Goal: Ask a question

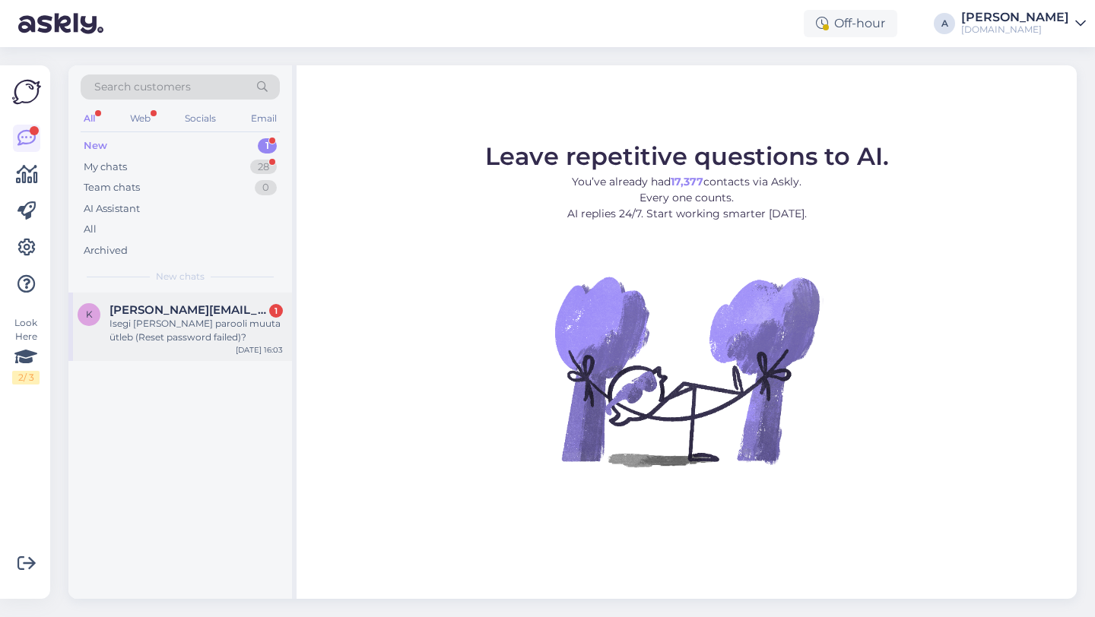
click at [193, 312] on span "kristo.kuldma@hotmail.com" at bounding box center [188, 310] width 158 height 14
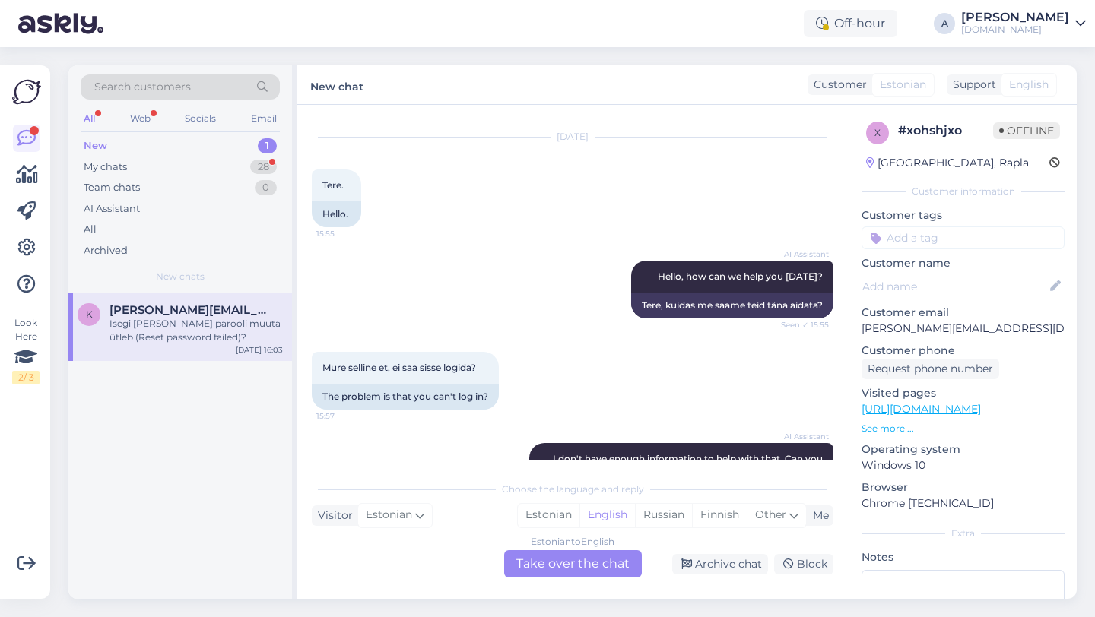
scroll to position [459, 0]
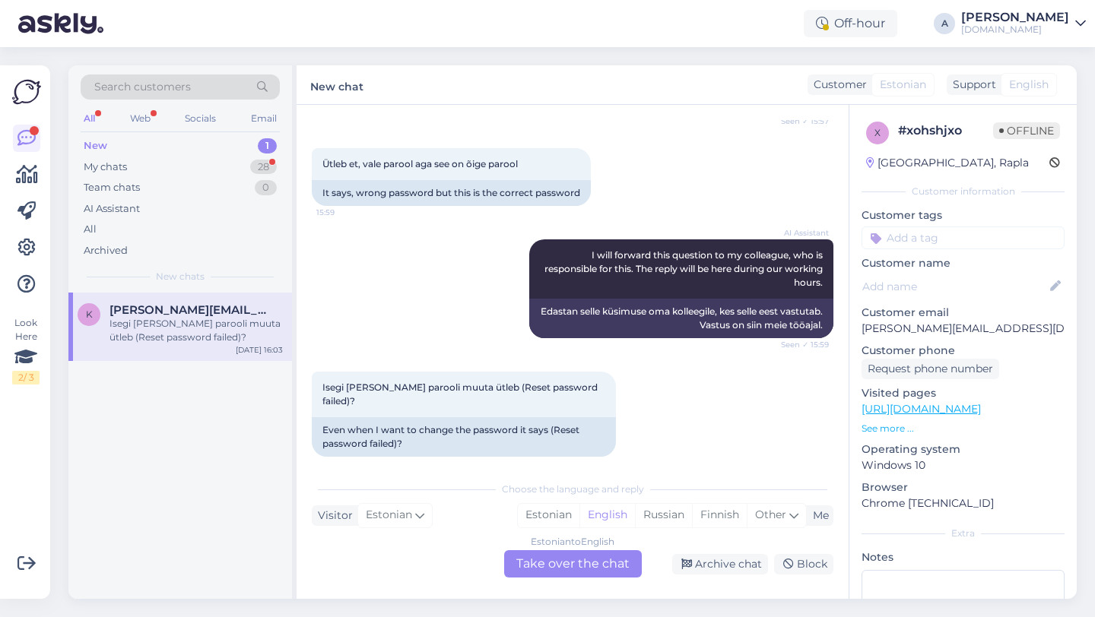
click at [561, 561] on div "Estonian to English Take over the chat" at bounding box center [573, 564] width 138 height 27
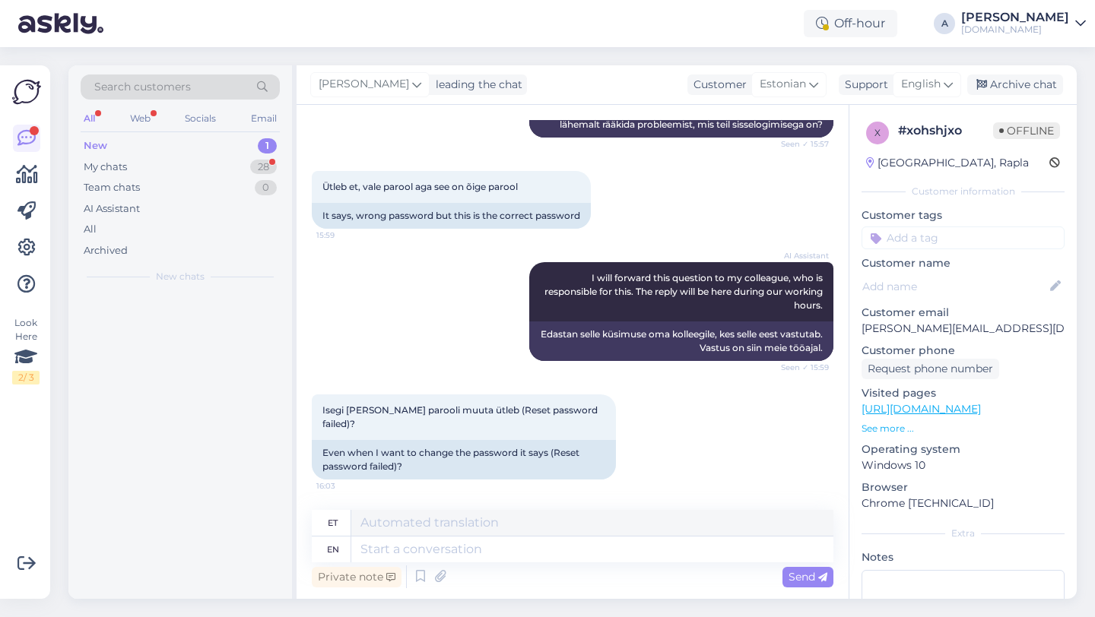
scroll to position [422, 0]
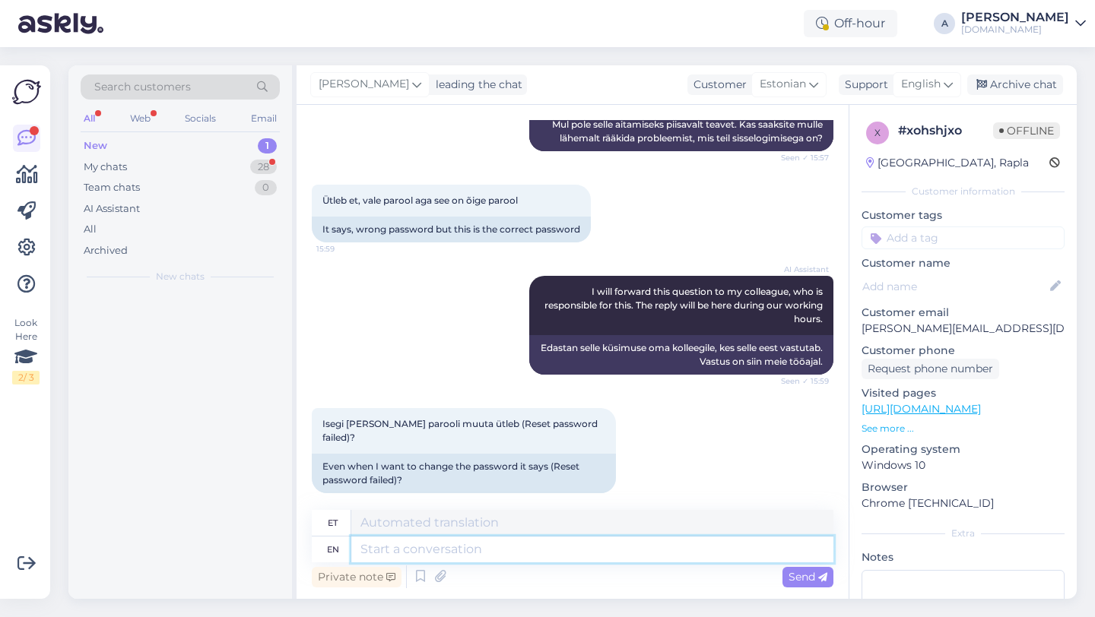
click at [500, 547] on textarea at bounding box center [592, 550] width 482 height 26
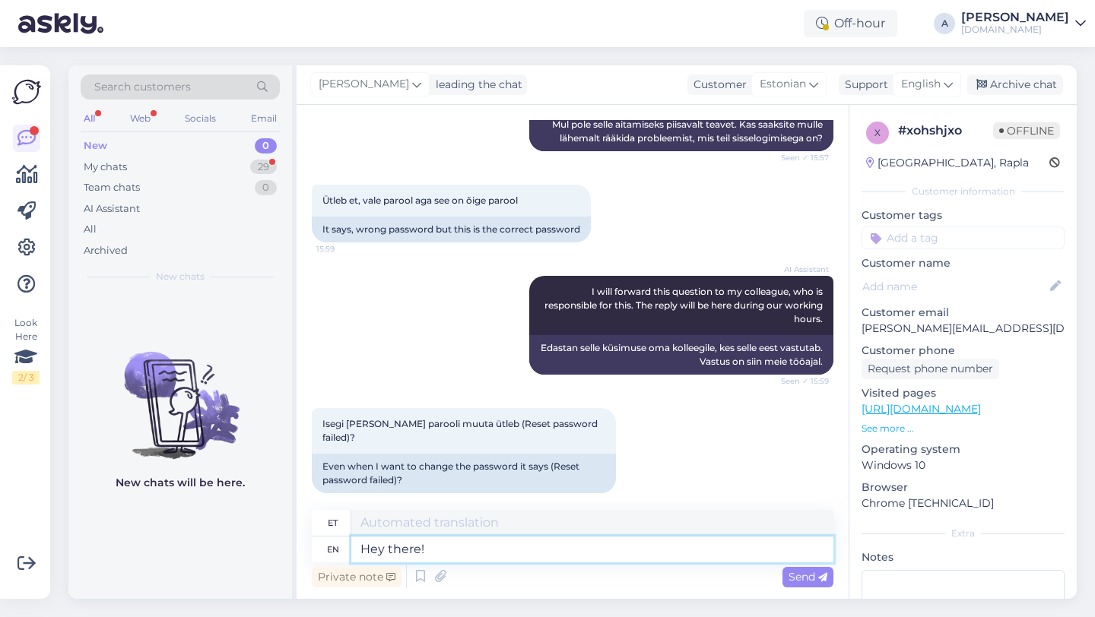
type textarea "Hey there!"
type textarea "Tere!"
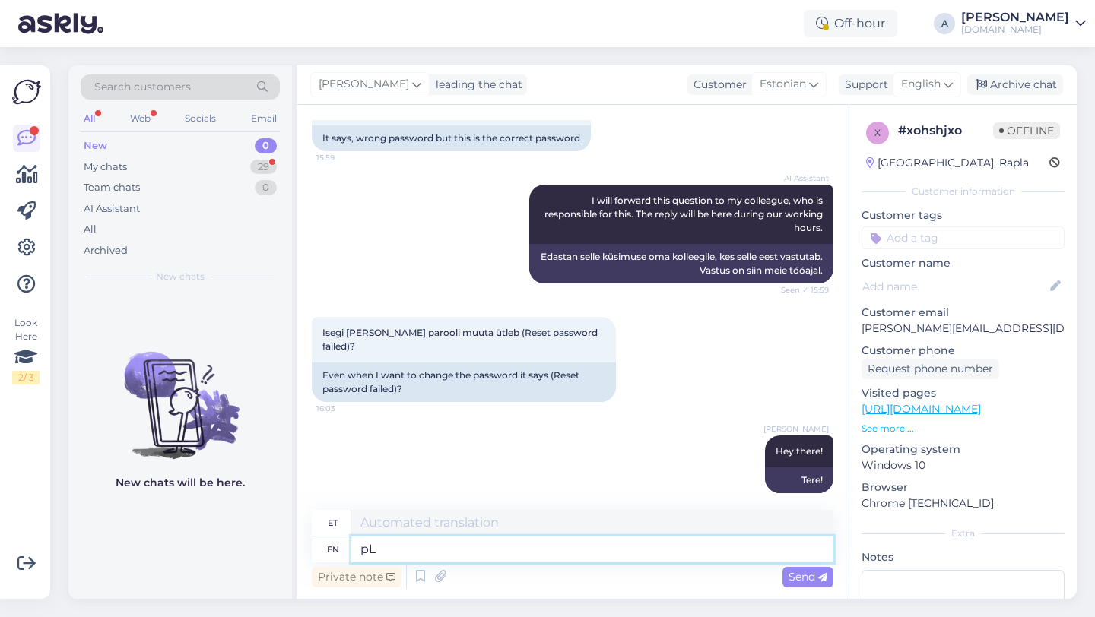
type textarea "p"
type textarea "Please s"
type textarea "Palun"
type textarea "Please share wi"
type textarea "Palun jaga"
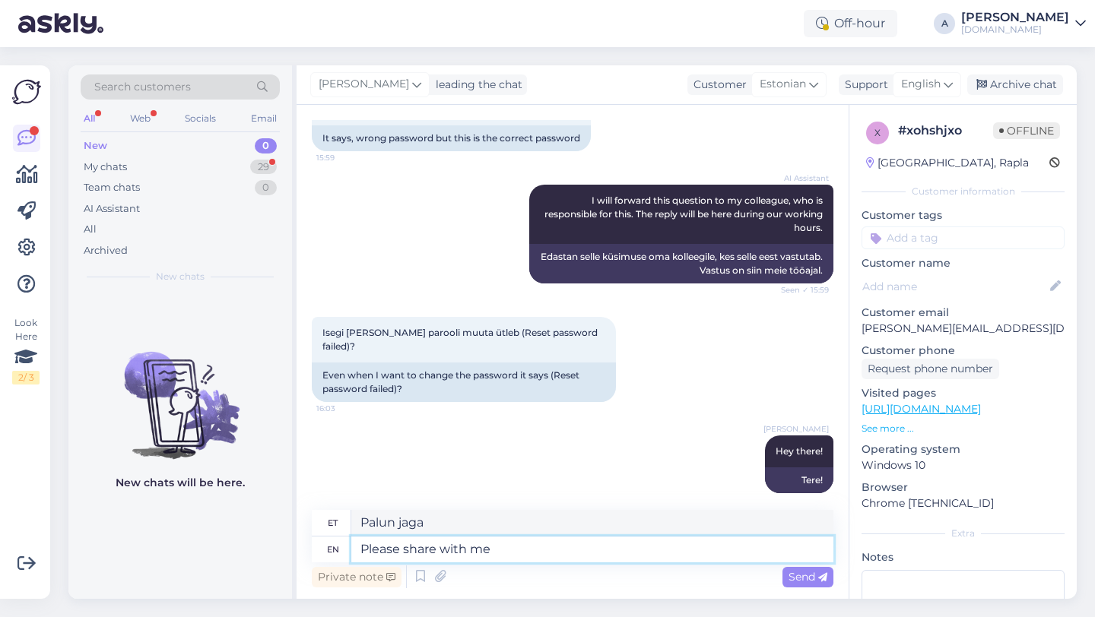
type textarea "Please share with me"
type textarea "Palun jagage"
type textarea "Please share with me you"
type textarea "Palun jaga minuga"
type textarea "Please share with me your e"
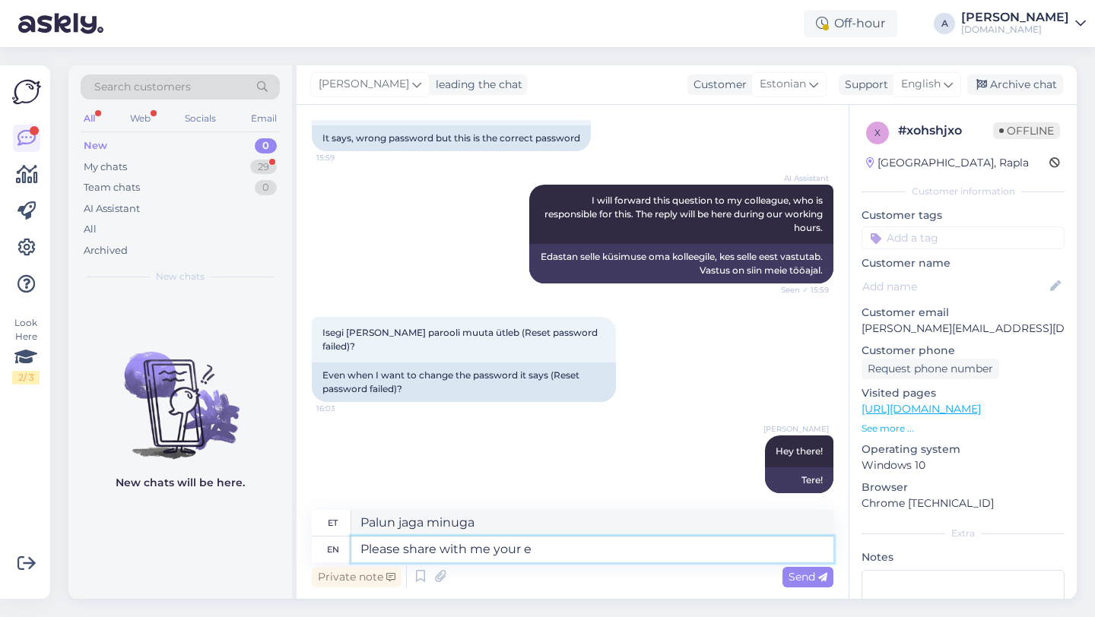
type textarea "Palun jaga minuga oma"
type textarea "Please share with me your email,"
type textarea "Palun jaga minuga oma e-posti aadressi,"
type textarea "Please share with me your email, full na"
type textarea "Palun jaga minuga oma täielikku e-posti aadressi."
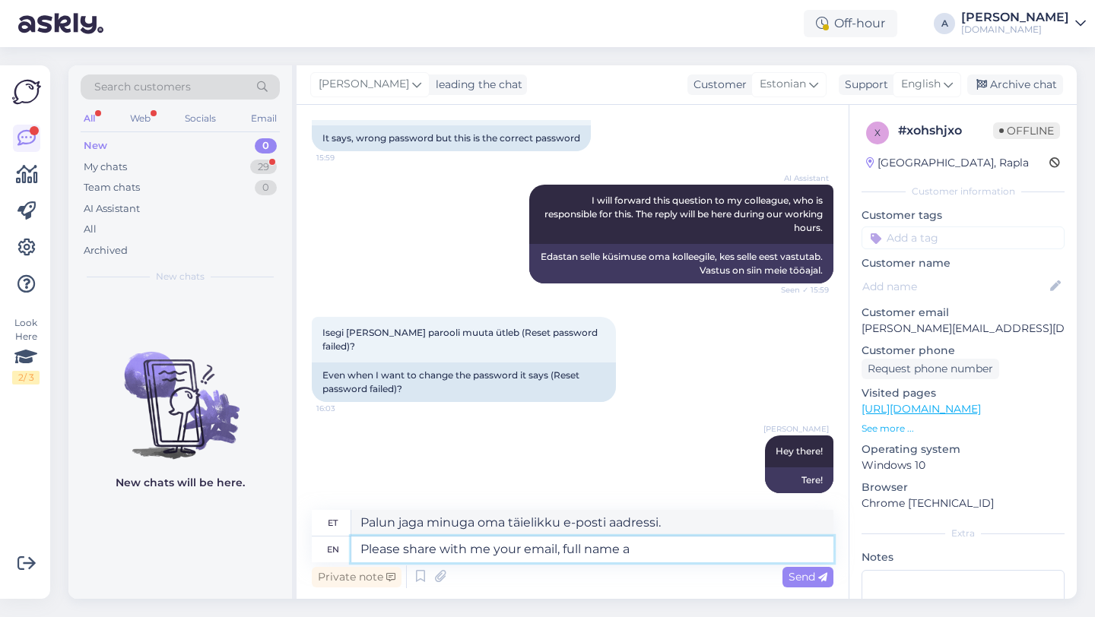
type textarea "Please share with me your email, full name an"
type textarea "Palun jaga minuga oma e-posti aadressi ja täisnime."
type textarea "Please share with me your email, full name an d"
type textarea "Palun jaga minuga oma e-posti aadressi, täisnime ja"
type textarea "Please share with me your email, full name and dante"
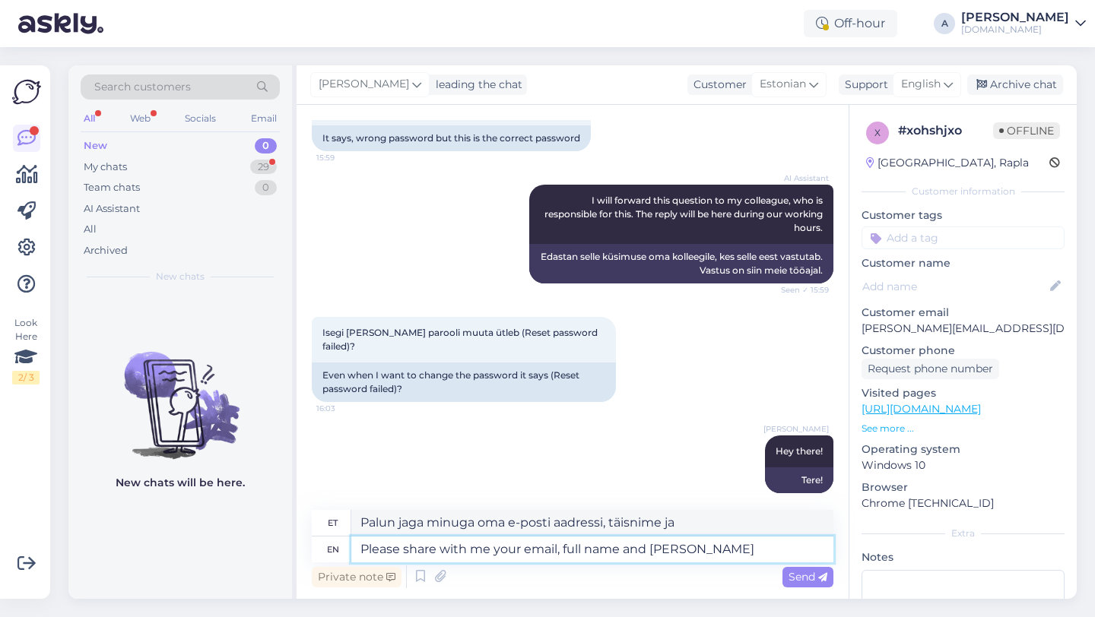
type textarea "Palun jaga minuga oma e-posti aadressi, täisnime ja aadressi."
type textarea "Please share with me your email, full name and date"
type textarea "Palun jaga minuga oma e-posti aadressi, täisnime ja kuupäeva."
type textarea "Please share with me your email, full name and date of"
type textarea "Palun jagage minuga oma e-posti aadressi, täisnime ja kuupäeva."
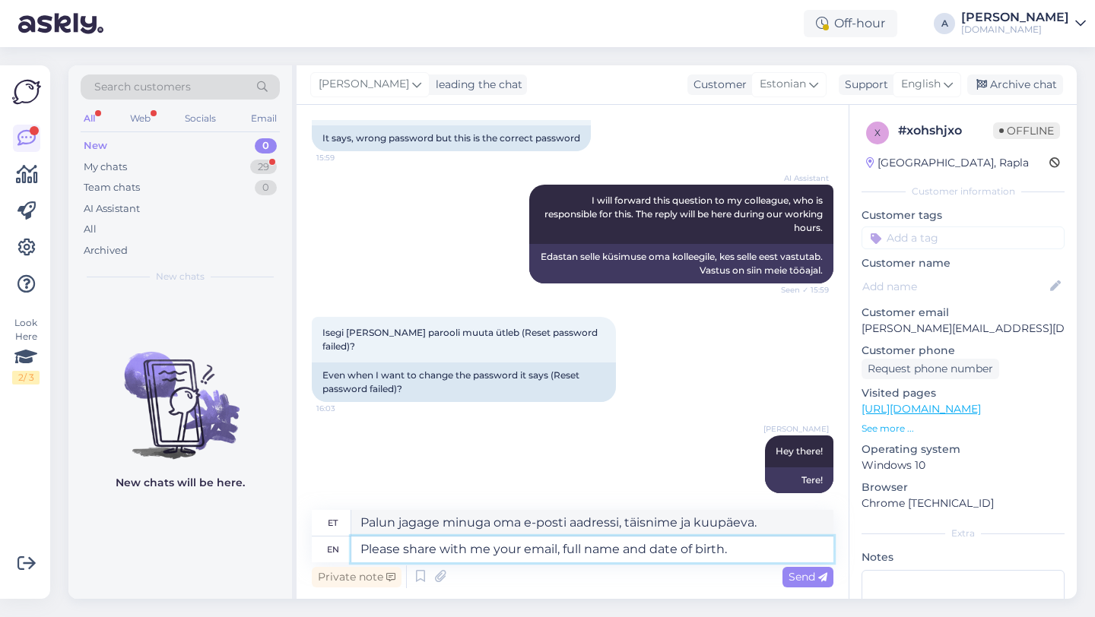
type textarea "Please share with me your email, full name and date of birth."
type textarea "Palun jaga minuga oma e-posti aadressi, täisnime ja sünnikuupäeva."
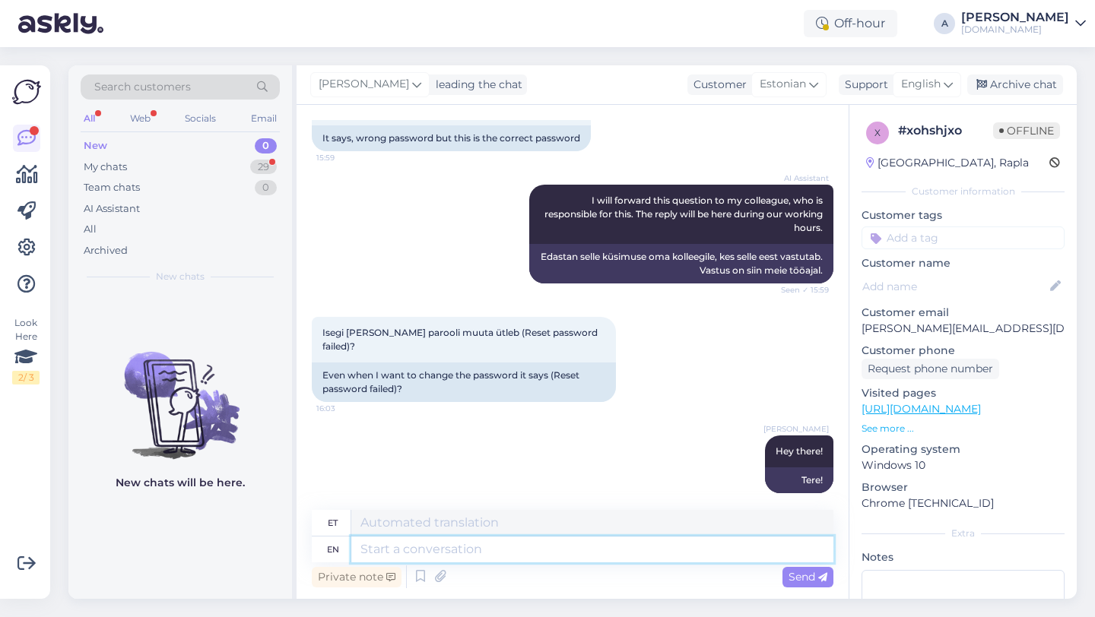
scroll to position [618, 0]
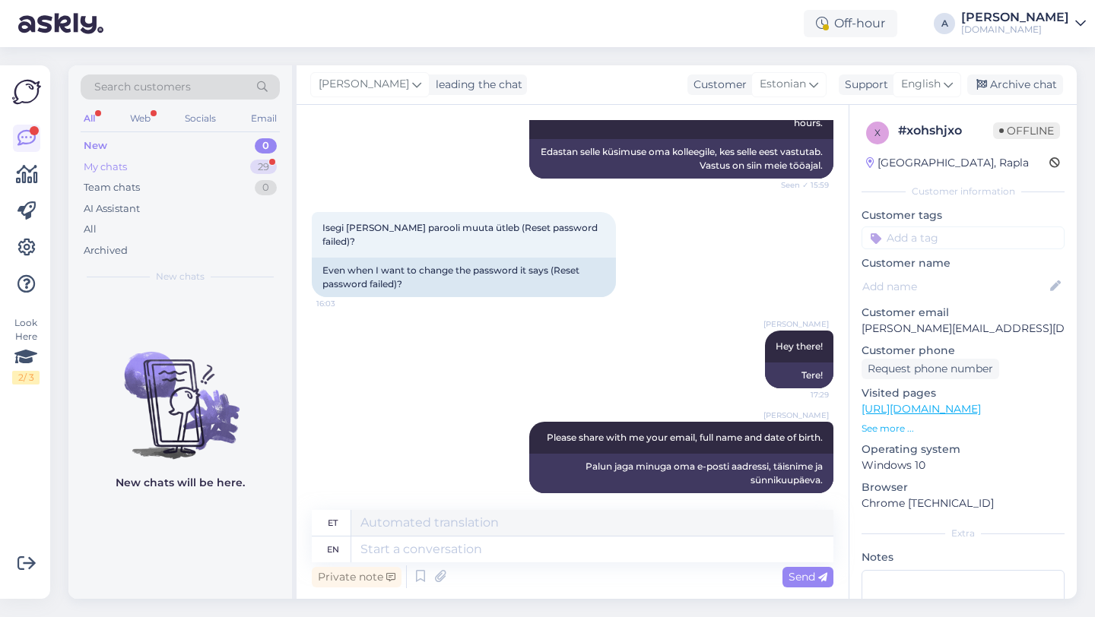
click at [252, 163] on div "29" at bounding box center [263, 167] width 27 height 15
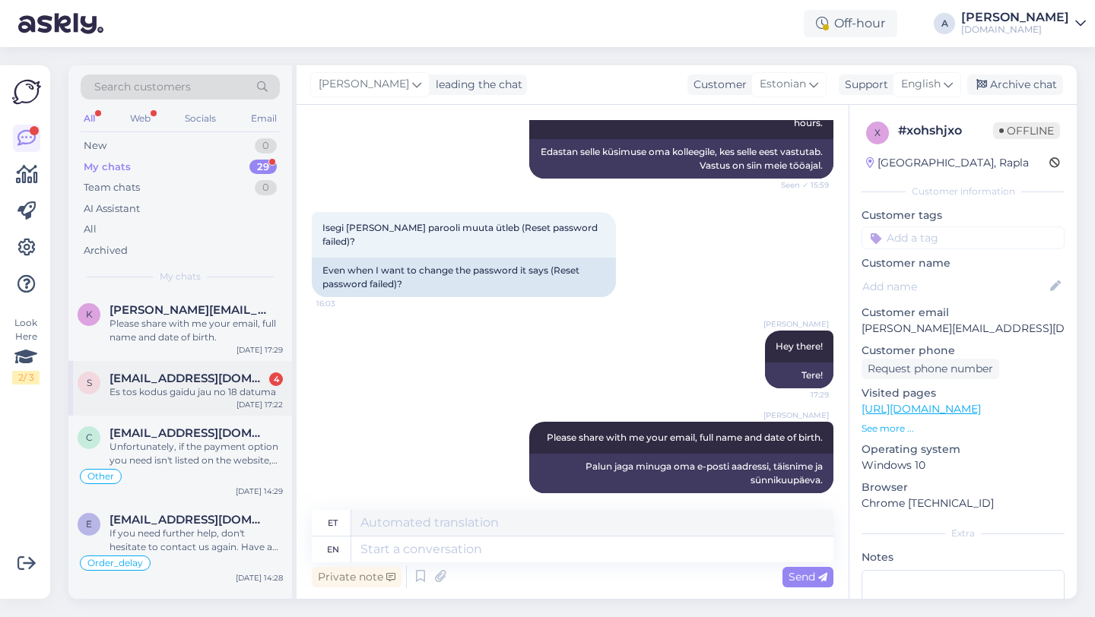
click at [192, 389] on div "Es tos kodus gaidu jau no 18 datuma" at bounding box center [195, 393] width 173 height 14
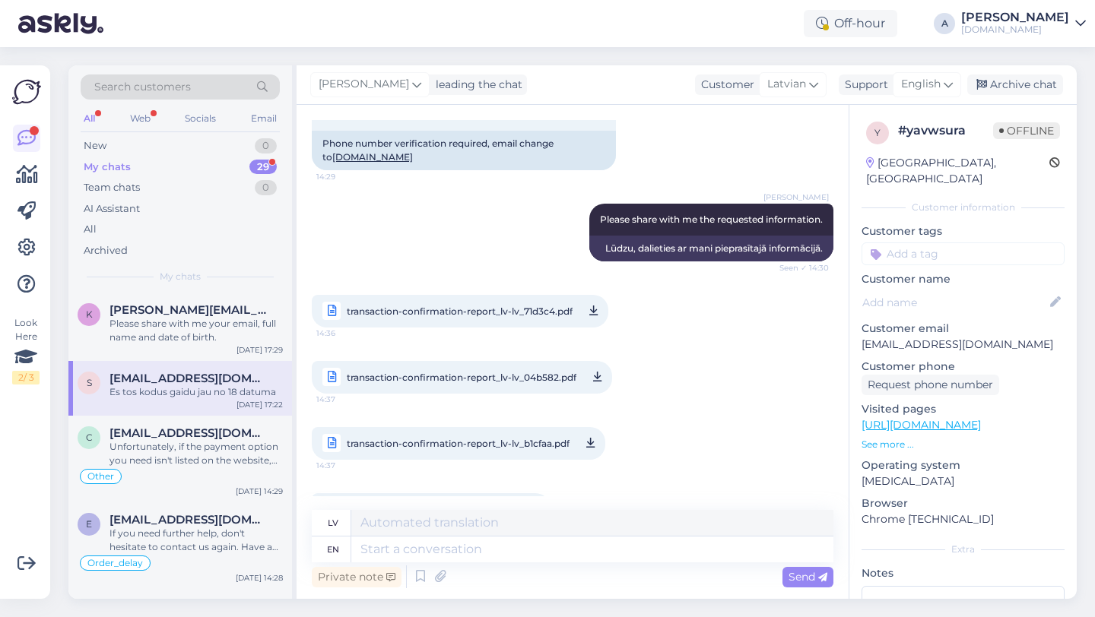
scroll to position [1077, 0]
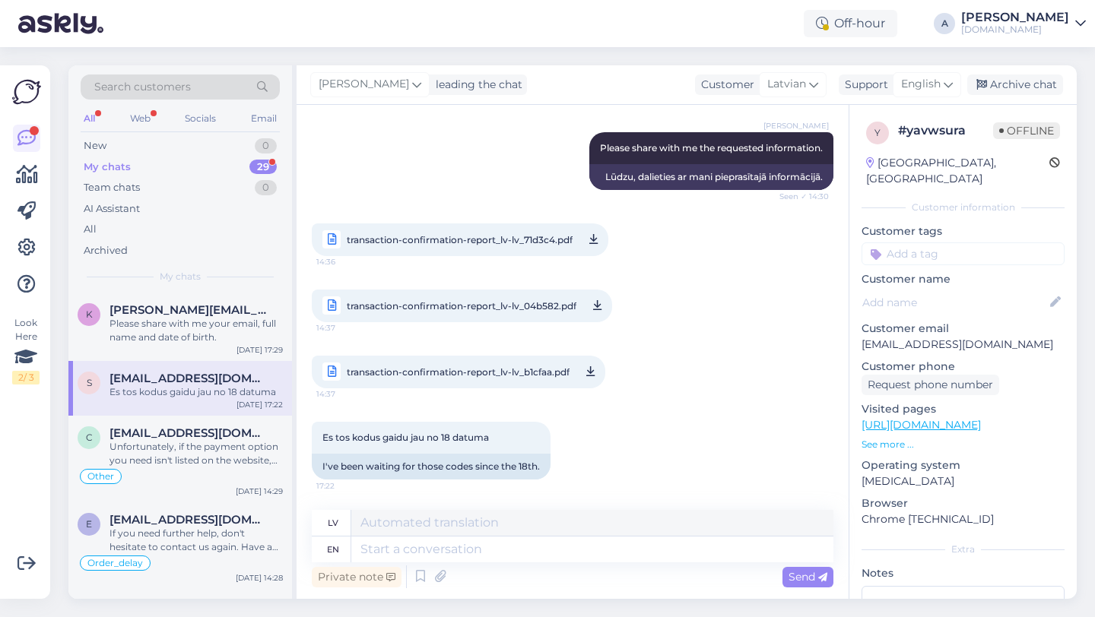
click at [467, 374] on span "transaction-confirmation-report_lv-lv_b1cfaa.pdf" at bounding box center [458, 372] width 223 height 19
click at [437, 553] on textarea at bounding box center [592, 550] width 482 height 26
type textarea "What w"
type textarea "Kas"
type textarea "What was i"
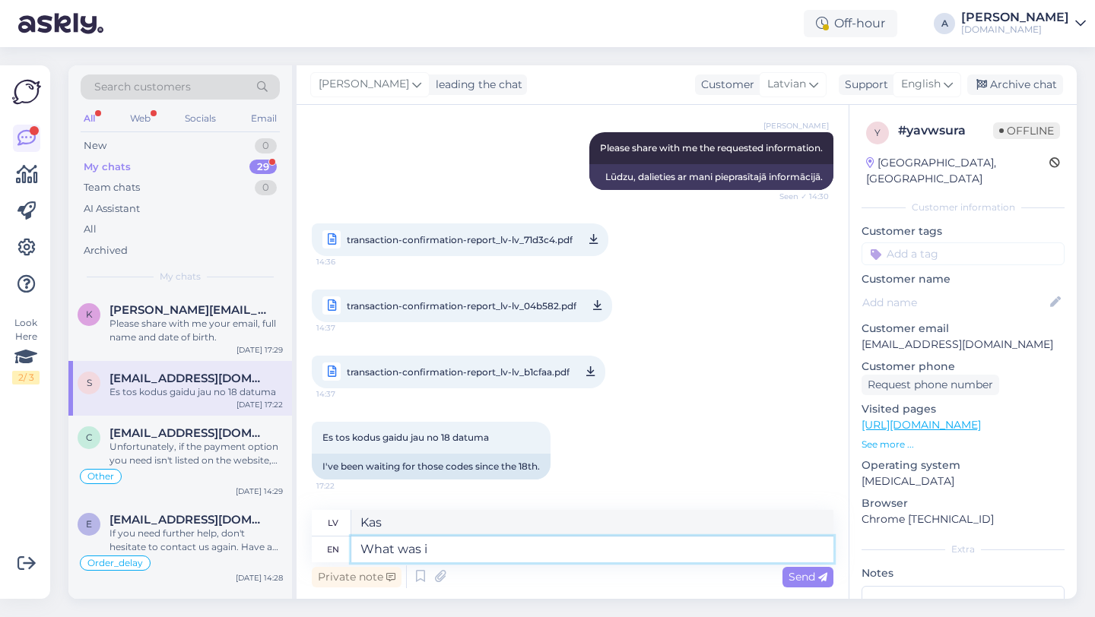
type textarea "Kas bija"
type textarea "What was it th"
type textarea "Kas tas bija?"
type textarea "What was it that y"
type textarea "Kas tas bija"
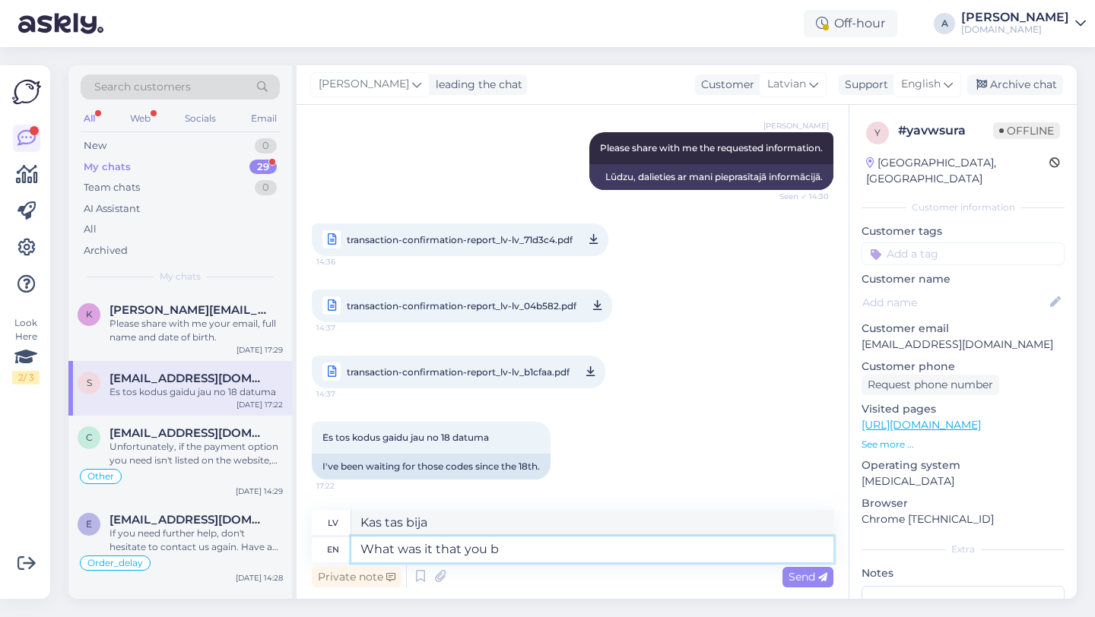
type textarea "What was it that you bo"
type textarea "Kas tas bija, ka tu"
type textarea "What was it that you bought?"
type textarea "Ko tu biji nopircis?"
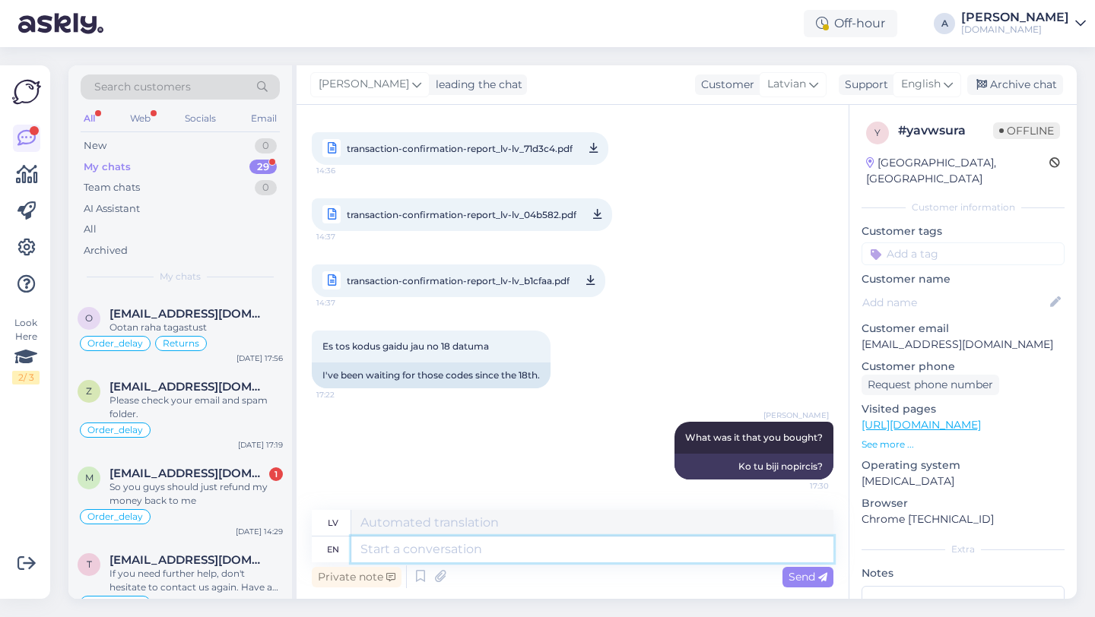
scroll to position [1325, 0]
